Goal: Transaction & Acquisition: Purchase product/service

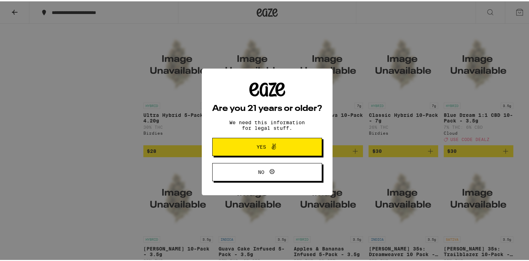
scroll to position [458, 0]
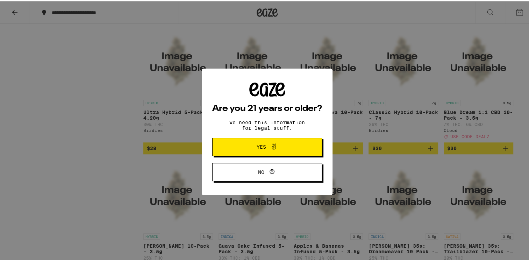
click at [295, 142] on button "Yes" at bounding box center [267, 145] width 110 height 18
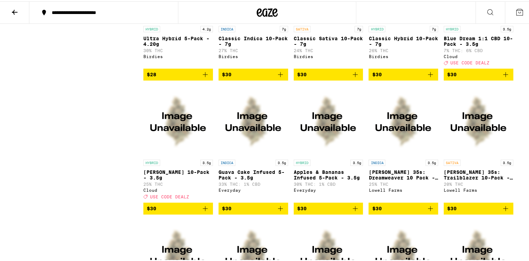
scroll to position [0, 0]
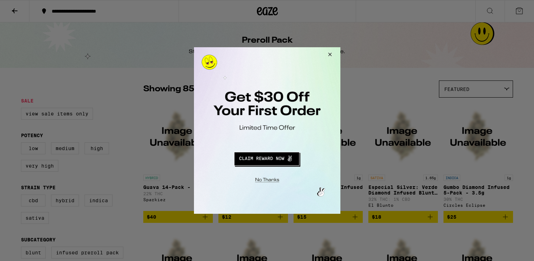
click at [37, 151] on div at bounding box center [267, 130] width 534 height 261
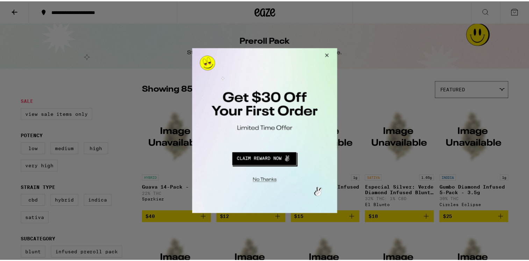
click at [332, 52] on button "Close Modal" at bounding box center [327, 56] width 19 height 17
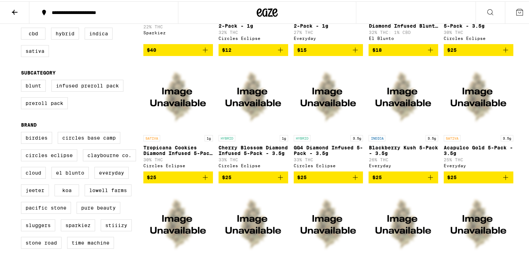
scroll to position [147, 0]
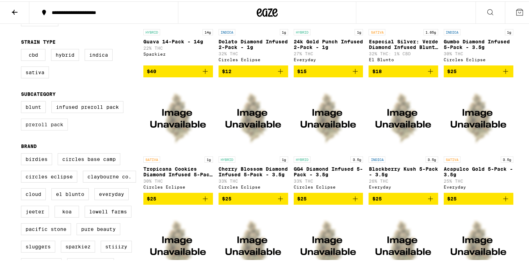
click at [36, 129] on label "Preroll Pack" at bounding box center [44, 123] width 47 height 12
click at [23, 101] on input "Preroll Pack" at bounding box center [22, 101] width 0 height 0
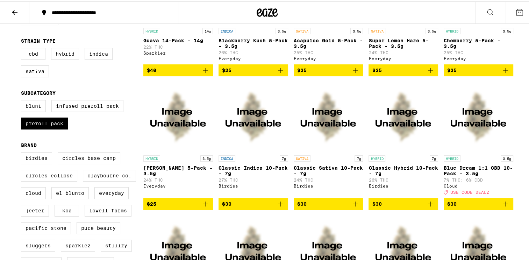
scroll to position [236, 0]
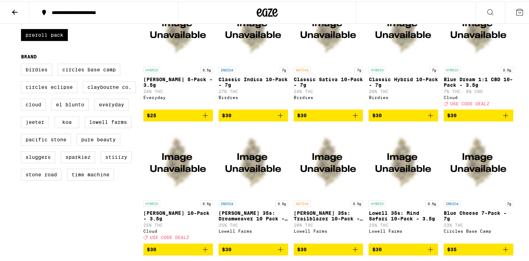
checkbox input "false"
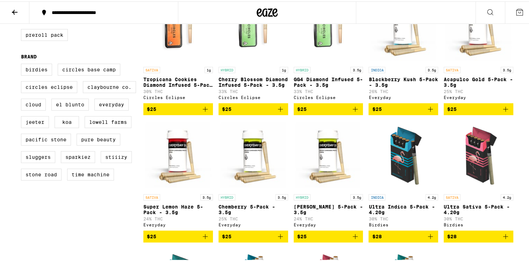
scroll to position [147, 0]
